Goal: Information Seeking & Learning: Check status

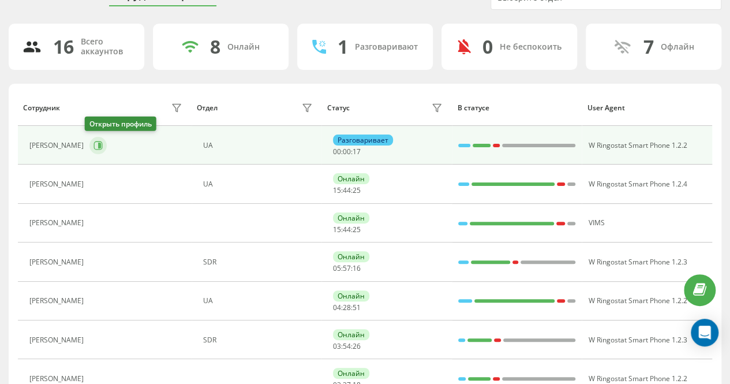
click at [94, 141] on icon at bounding box center [98, 145] width 9 height 9
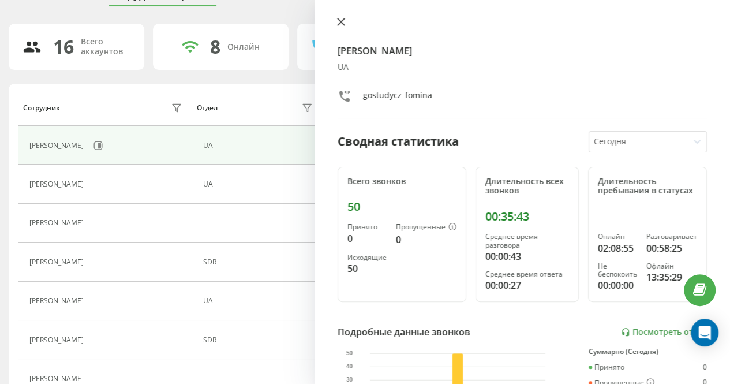
click at [341, 22] on icon at bounding box center [341, 21] width 7 height 7
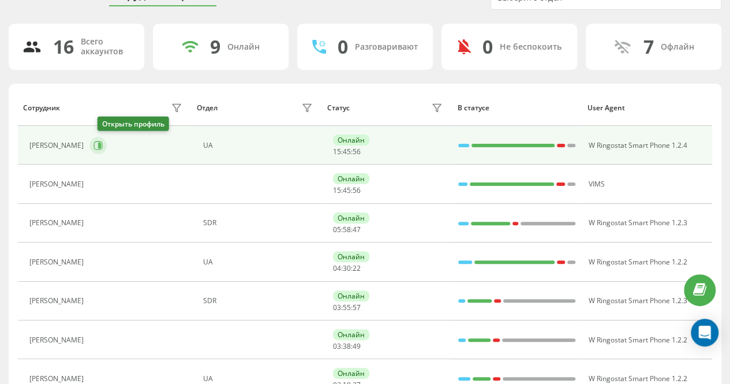
click at [102, 143] on icon at bounding box center [98, 145] width 9 height 9
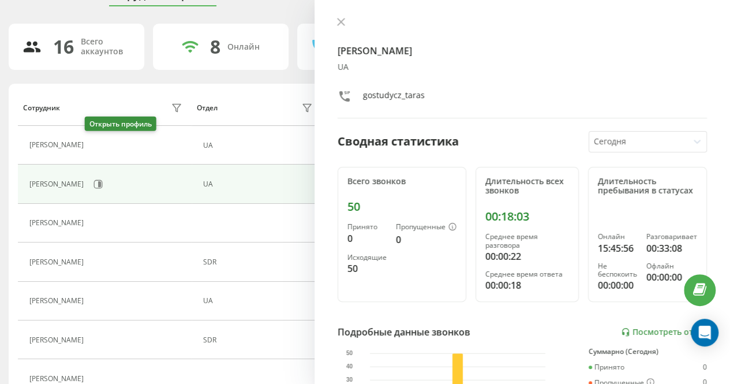
click at [96, 144] on icon at bounding box center [97, 146] width 3 height 6
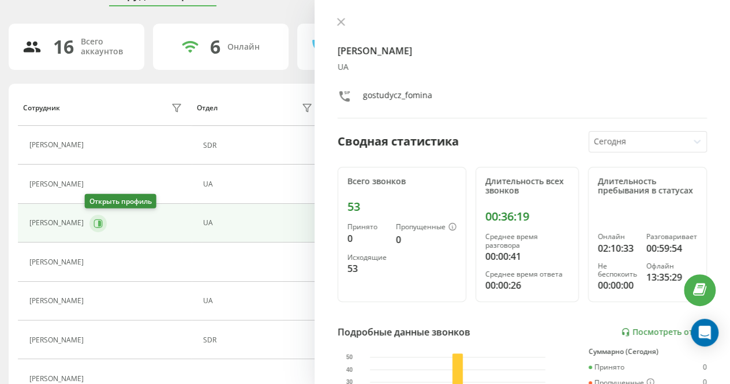
click at [98, 220] on icon at bounding box center [99, 223] width 3 height 6
click at [339, 20] on icon at bounding box center [341, 21] width 7 height 7
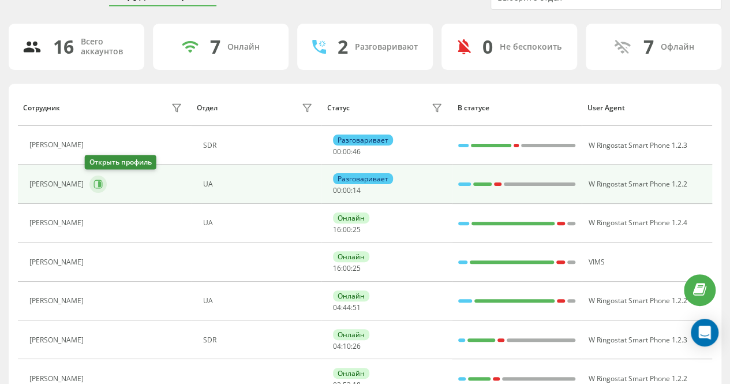
click at [102, 182] on div "[PERSON_NAME]" at bounding box center [107, 184] width 156 height 20
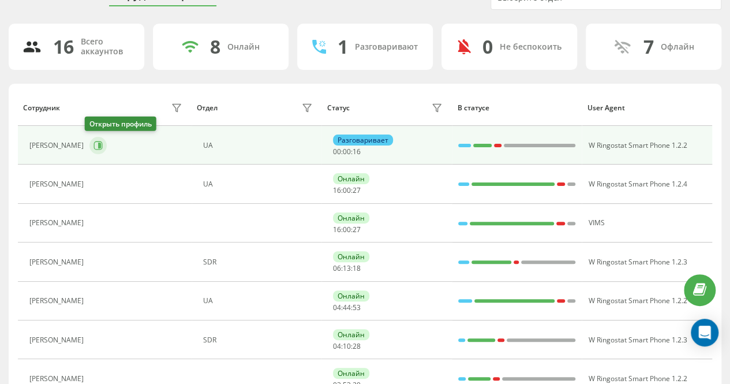
click at [96, 139] on button at bounding box center [98, 145] width 17 height 17
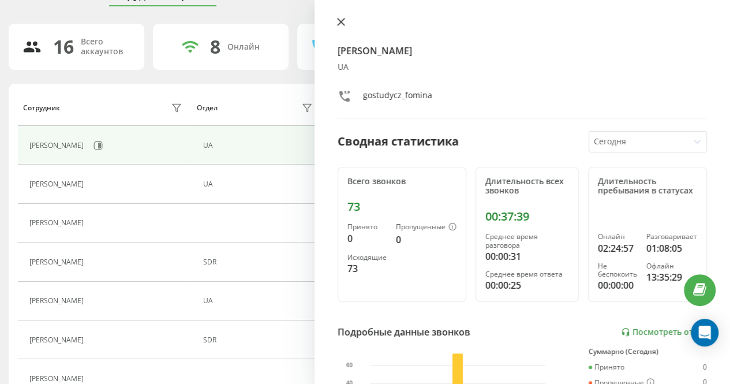
click at [343, 21] on icon at bounding box center [341, 22] width 8 height 8
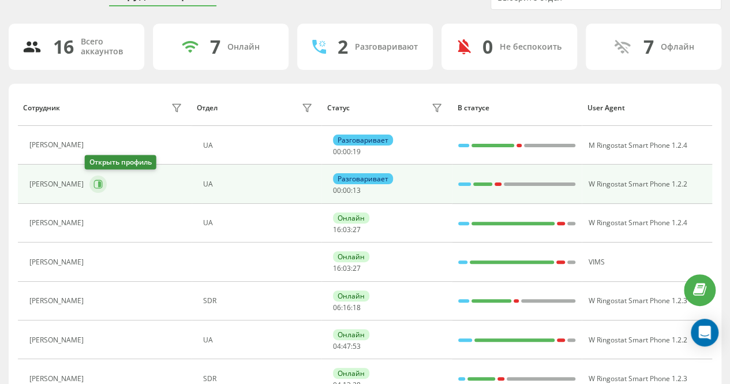
click at [90, 183] on button at bounding box center [98, 184] width 17 height 17
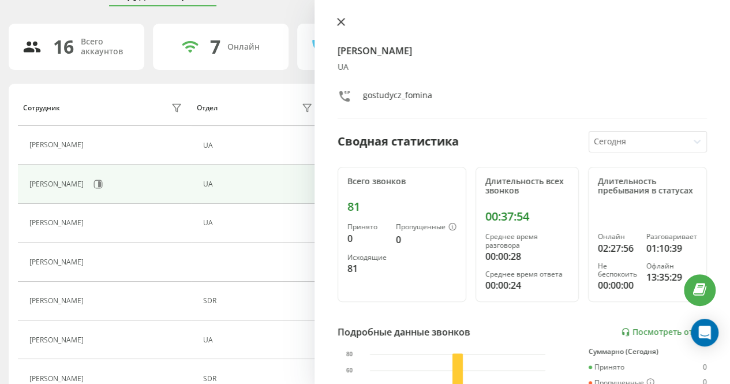
click at [338, 20] on icon at bounding box center [341, 21] width 7 height 7
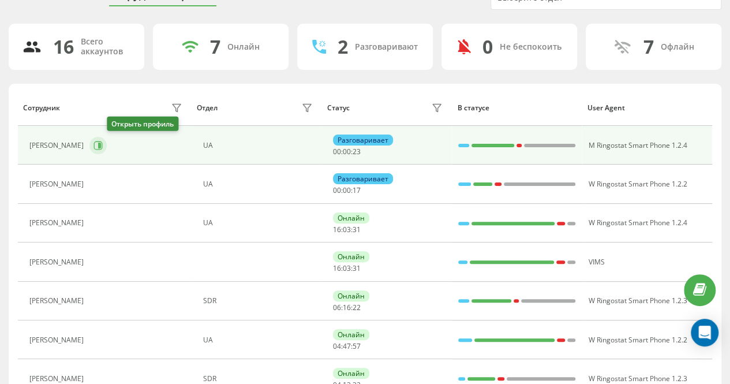
click at [103, 143] on icon at bounding box center [98, 145] width 9 height 9
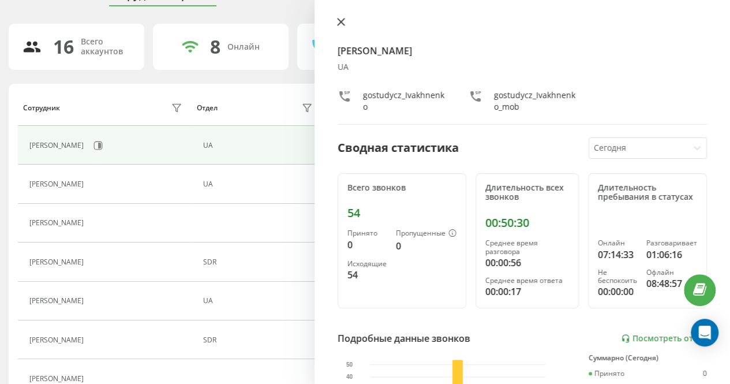
click at [344, 21] on icon at bounding box center [341, 22] width 8 height 8
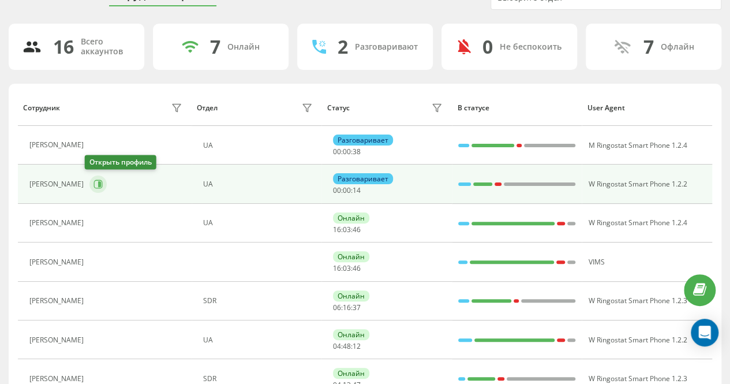
click at [96, 181] on icon at bounding box center [98, 184] width 9 height 9
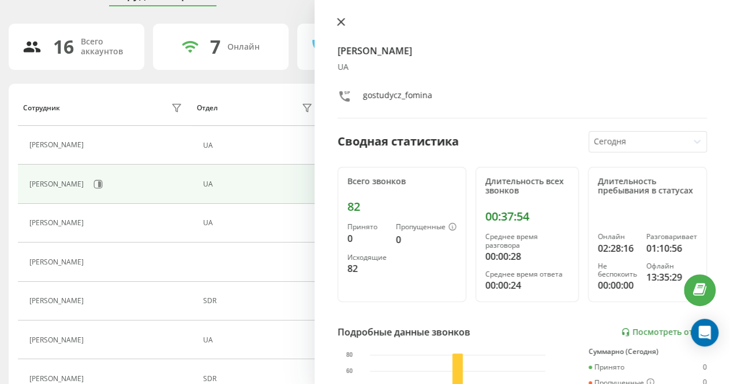
click at [343, 19] on icon at bounding box center [341, 22] width 8 height 8
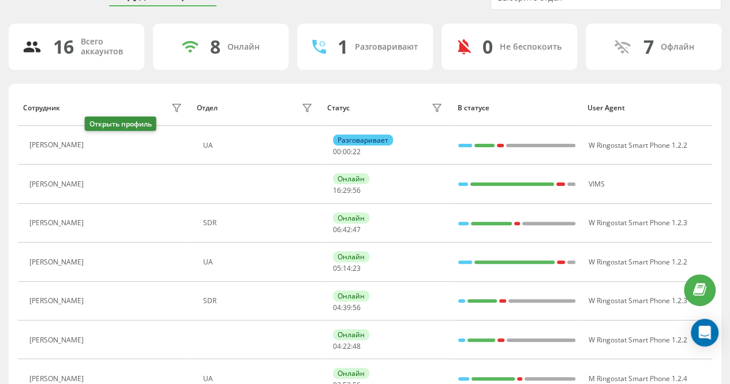
click at [94, 145] on icon at bounding box center [96, 145] width 9 height 9
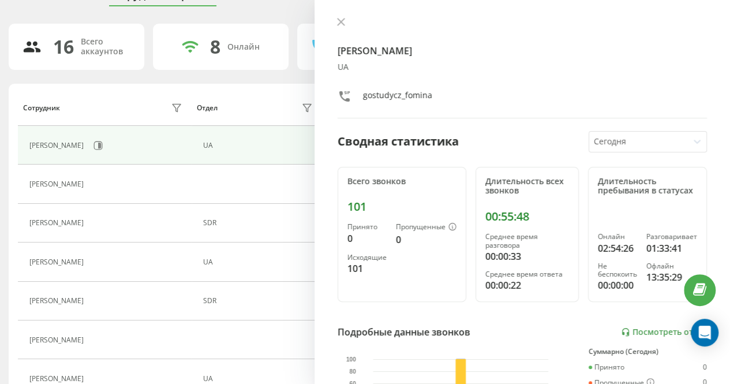
drag, startPoint x: 337, startPoint y: 18, endPoint x: 353, endPoint y: 42, distance: 28.7
click at [338, 18] on icon at bounding box center [341, 21] width 7 height 7
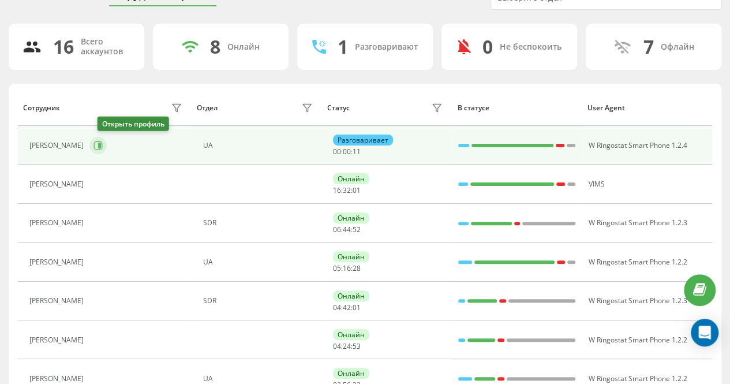
click at [103, 144] on icon at bounding box center [98, 145] width 9 height 9
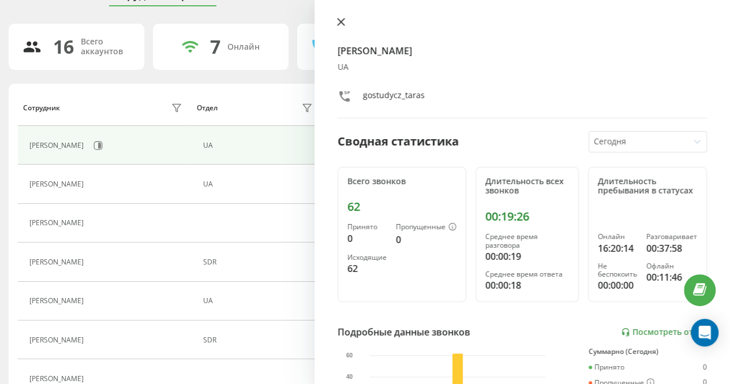
click at [342, 21] on icon at bounding box center [341, 21] width 7 height 7
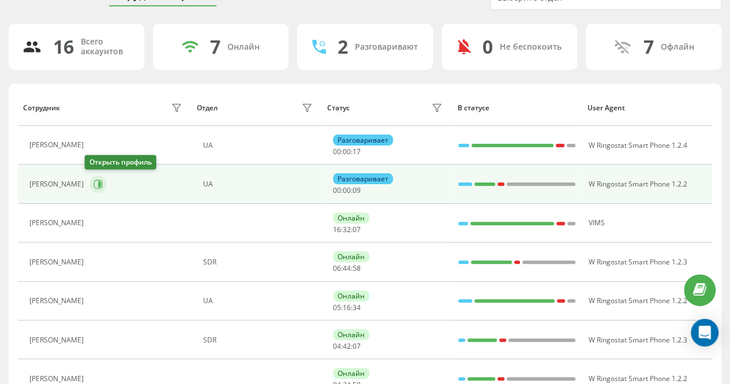
click at [94, 183] on icon at bounding box center [98, 184] width 9 height 9
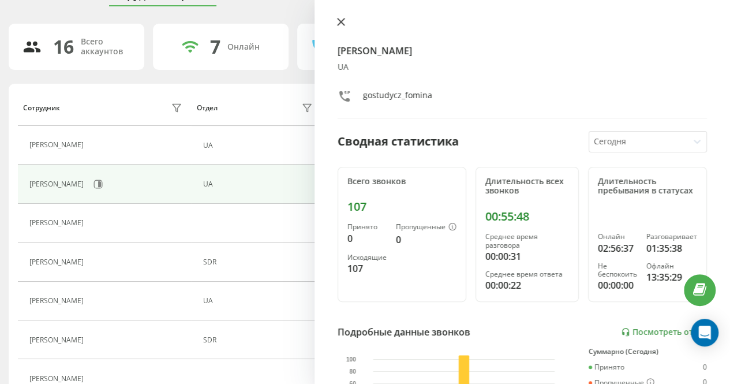
click at [338, 24] on icon at bounding box center [341, 21] width 7 height 7
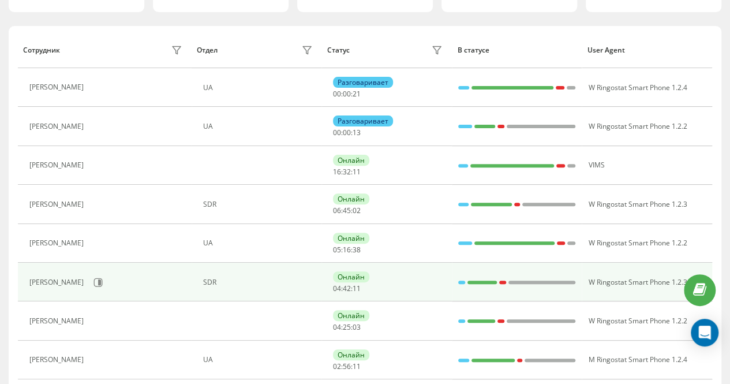
scroll to position [173, 0]
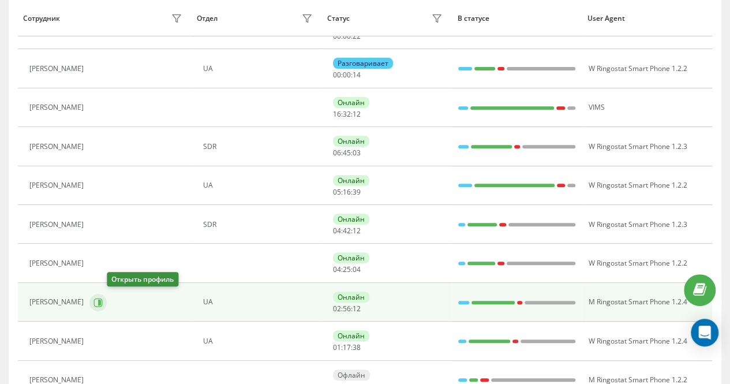
click at [101, 299] on icon at bounding box center [99, 302] width 3 height 6
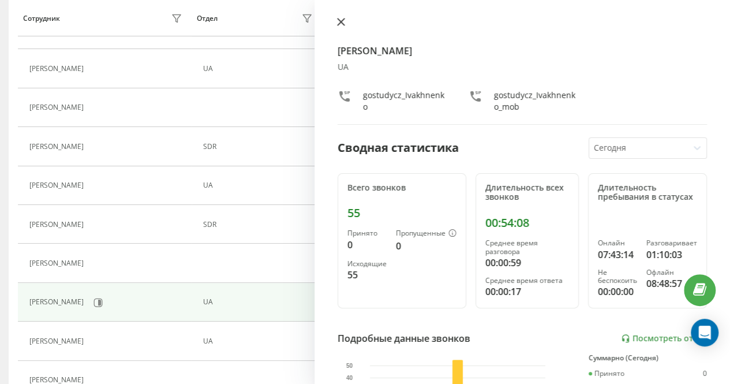
click at [341, 23] on icon at bounding box center [341, 21] width 7 height 7
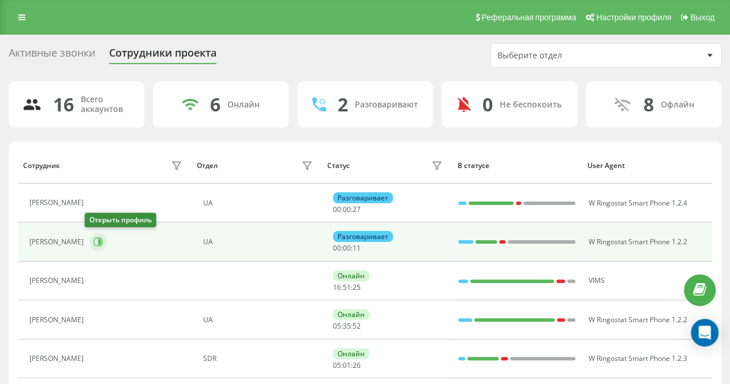
click at [98, 240] on icon at bounding box center [99, 242] width 3 height 6
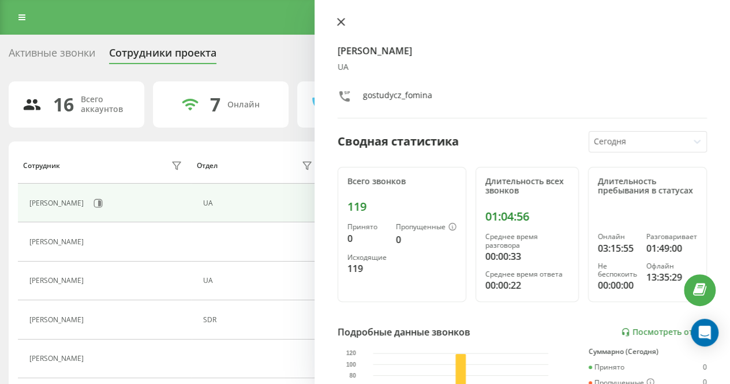
click at [341, 21] on icon at bounding box center [341, 21] width 7 height 7
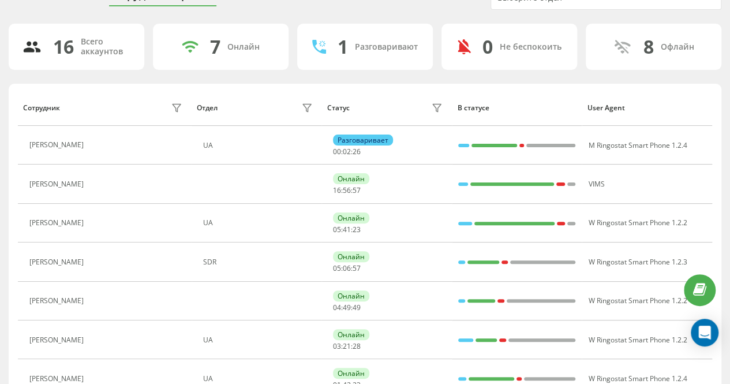
scroll to position [115, 0]
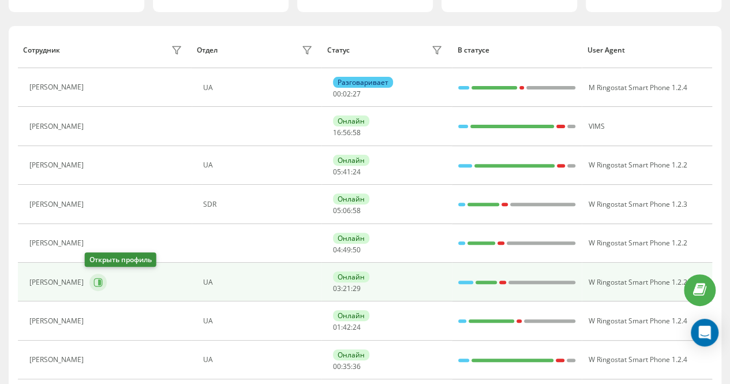
click at [94, 282] on icon at bounding box center [98, 282] width 9 height 9
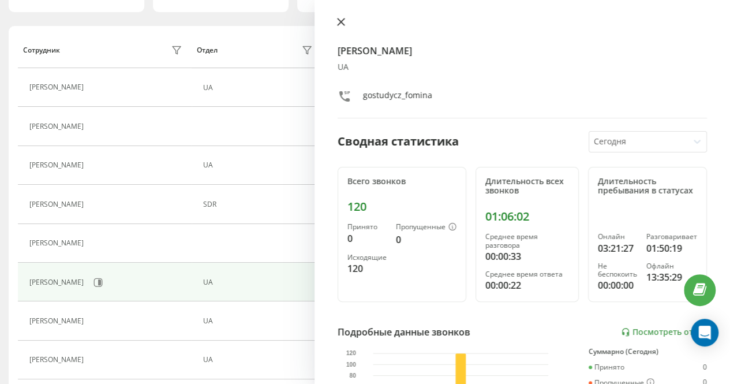
click at [340, 18] on icon at bounding box center [341, 22] width 8 height 8
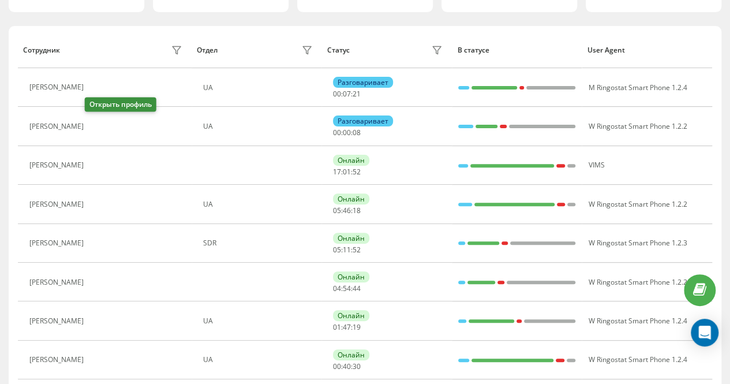
click at [96, 124] on icon at bounding box center [97, 127] width 3 height 6
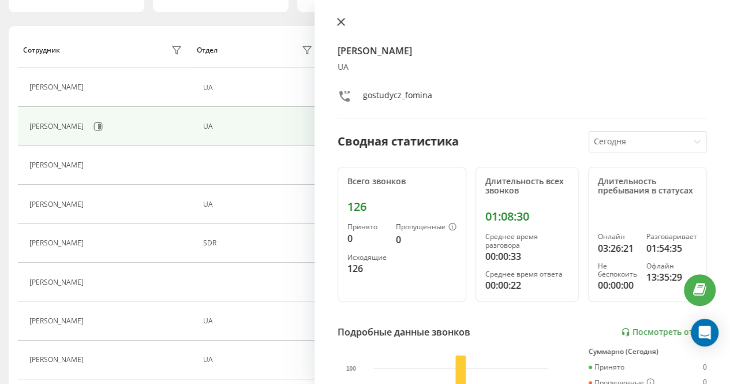
click at [341, 21] on icon at bounding box center [341, 21] width 7 height 7
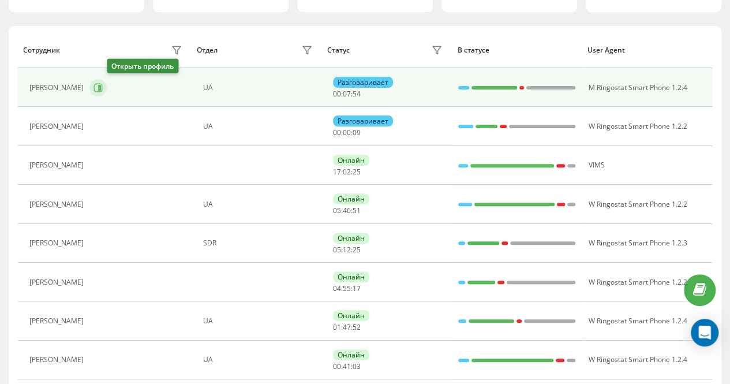
click at [101, 85] on icon at bounding box center [99, 88] width 3 height 6
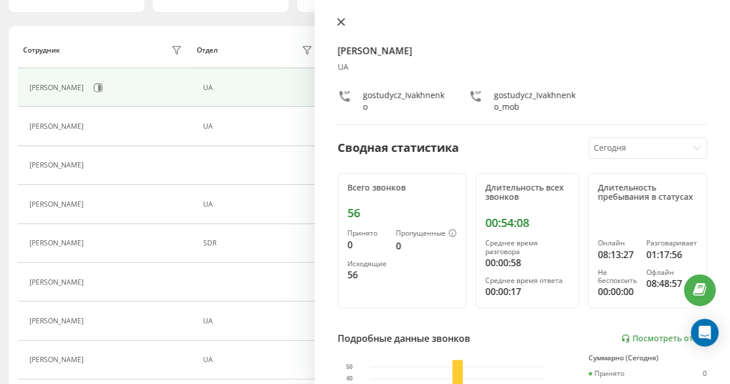
click at [340, 19] on icon at bounding box center [341, 22] width 8 height 8
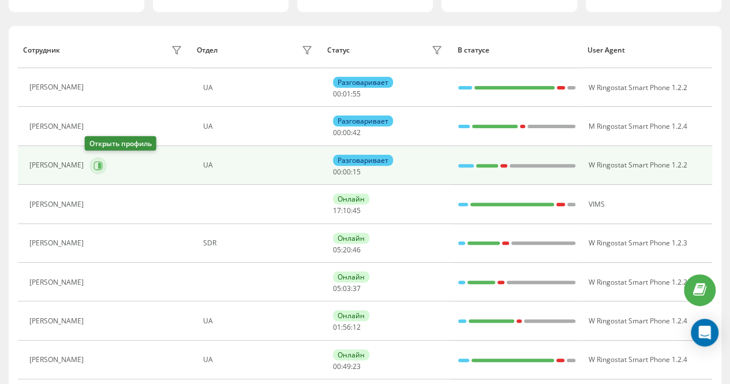
click at [98, 163] on icon at bounding box center [99, 165] width 3 height 6
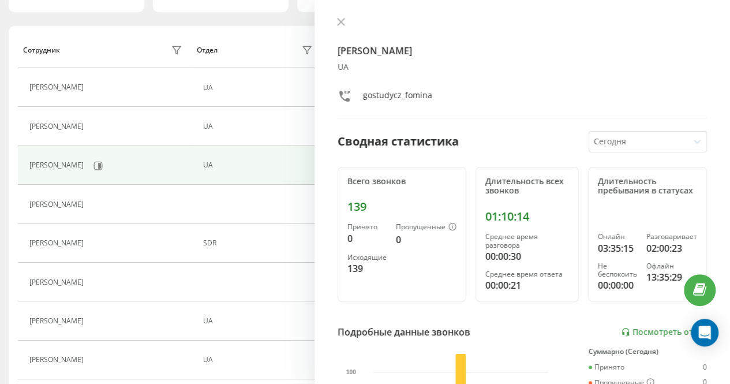
click at [343, 14] on div "[PERSON_NAME] UA gostudycz_fomina Сводная статистика [DATE] Всего звонков 139 П…" at bounding box center [523, 192] width 416 height 384
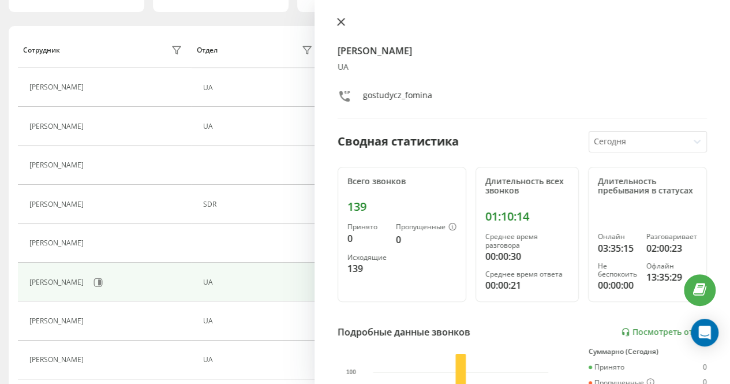
click at [341, 21] on icon at bounding box center [341, 21] width 7 height 7
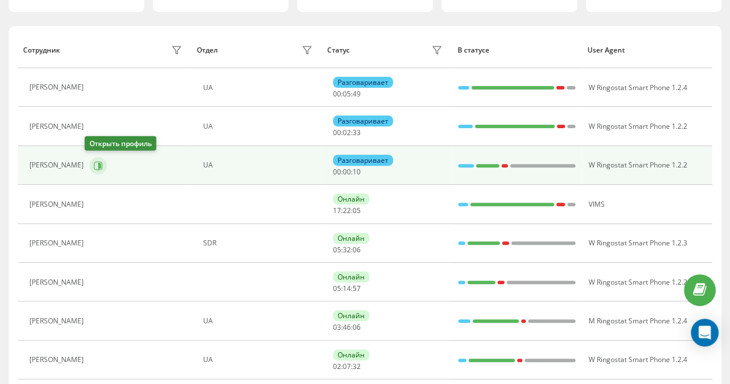
click at [94, 163] on icon at bounding box center [98, 165] width 9 height 9
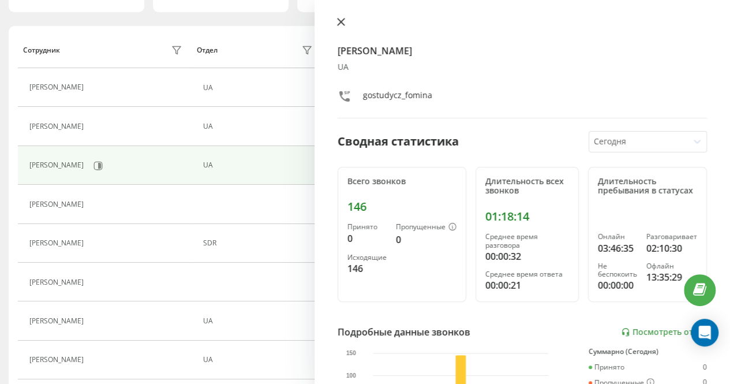
click at [346, 21] on button at bounding box center [341, 22] width 15 height 11
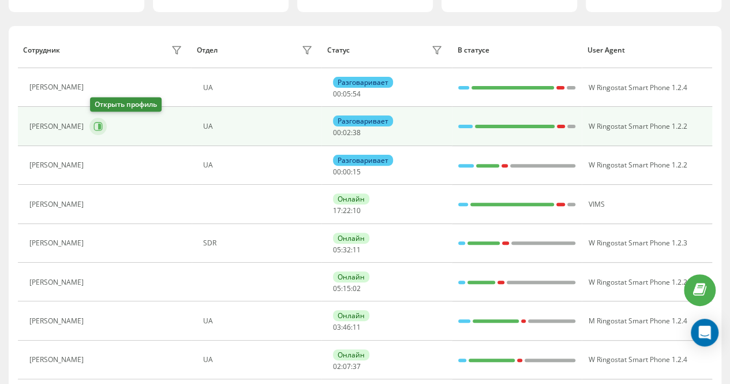
click at [97, 122] on icon at bounding box center [98, 126] width 9 height 9
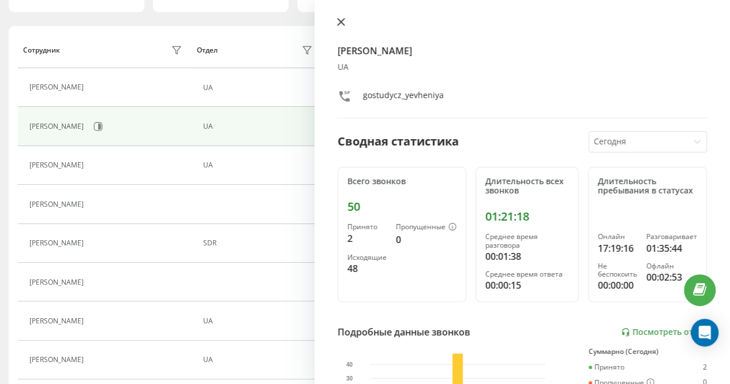
click at [341, 22] on icon at bounding box center [341, 21] width 7 height 7
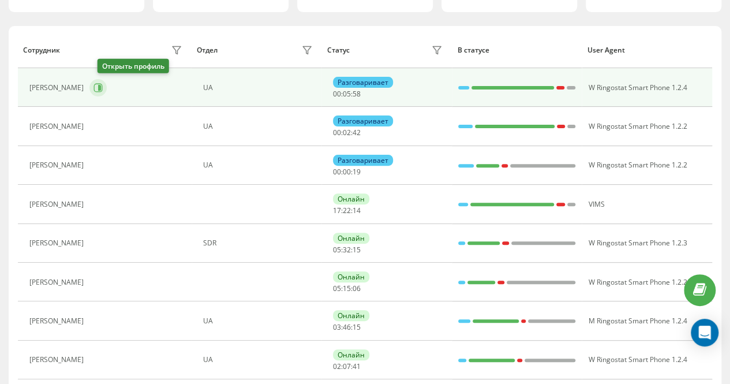
click at [103, 84] on icon at bounding box center [98, 87] width 9 height 9
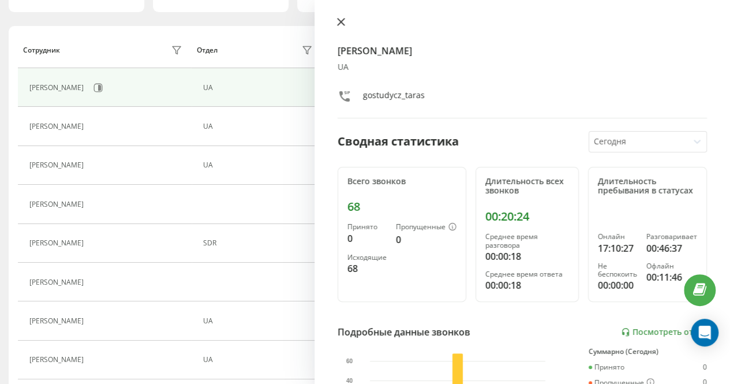
click at [340, 21] on icon at bounding box center [341, 21] width 7 height 7
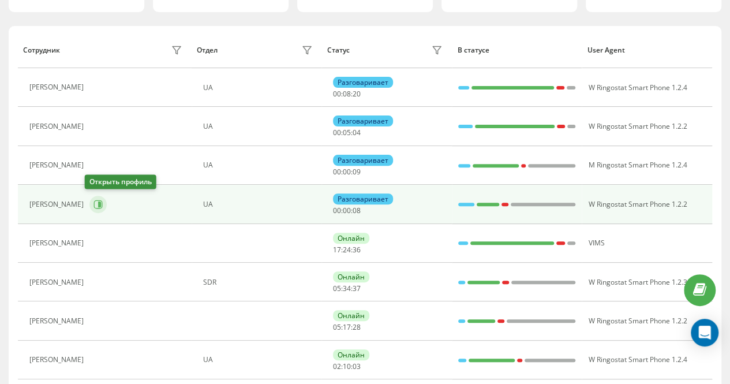
click at [94, 200] on icon at bounding box center [98, 204] width 9 height 9
